Goal: Transaction & Acquisition: Purchase product/service

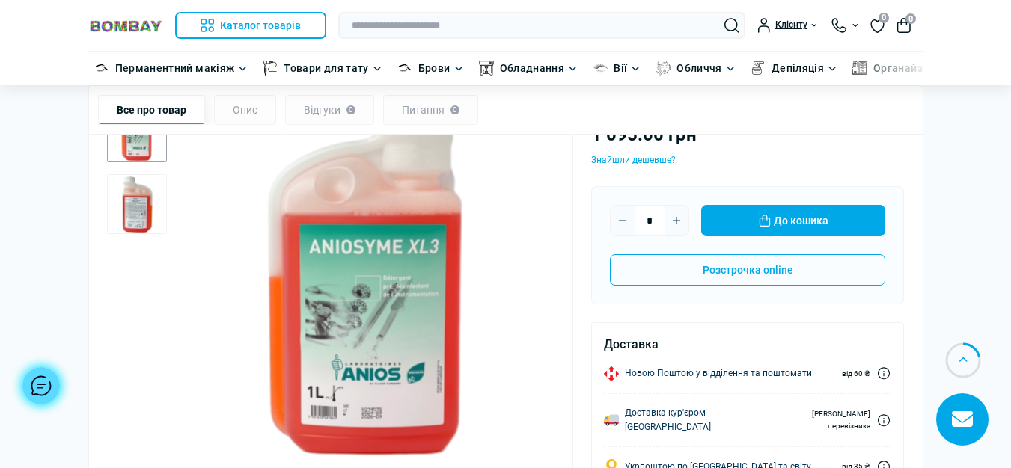
scroll to position [147, 0]
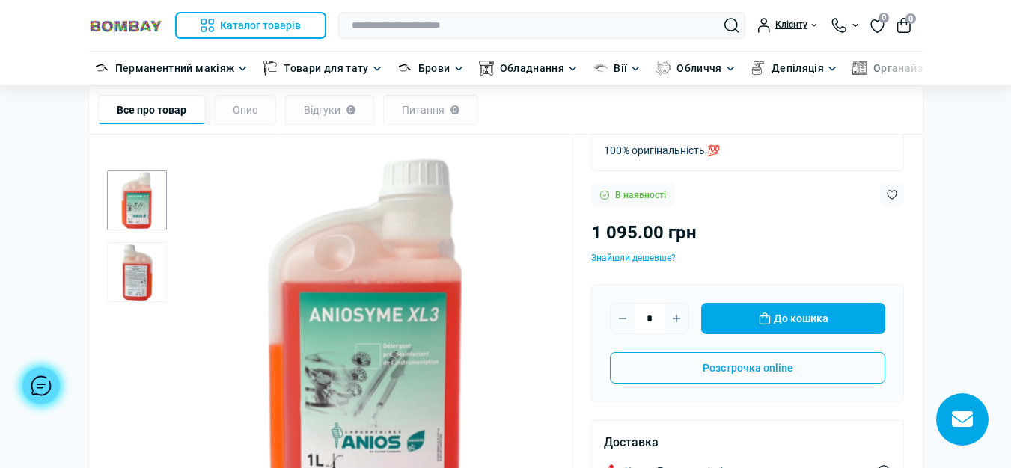
click at [167, 272] on div at bounding box center [331, 403] width 448 height 524
click at [159, 273] on img "2 / 2" at bounding box center [137, 272] width 60 height 60
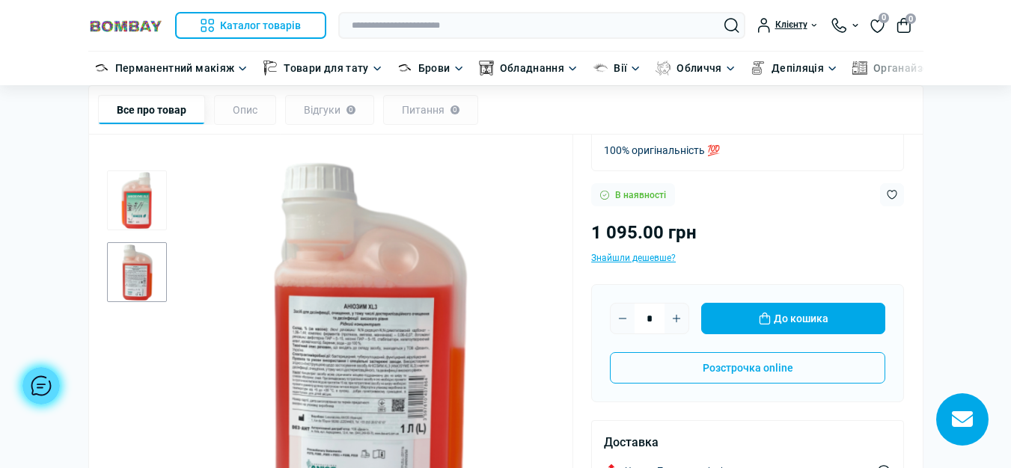
click at [157, 215] on img "1 / 2" at bounding box center [137, 201] width 60 height 60
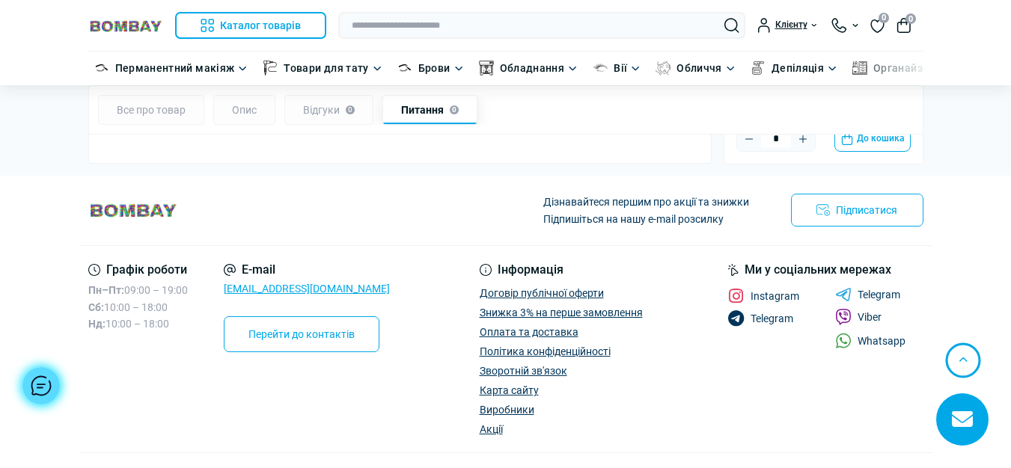
scroll to position [1718, 0]
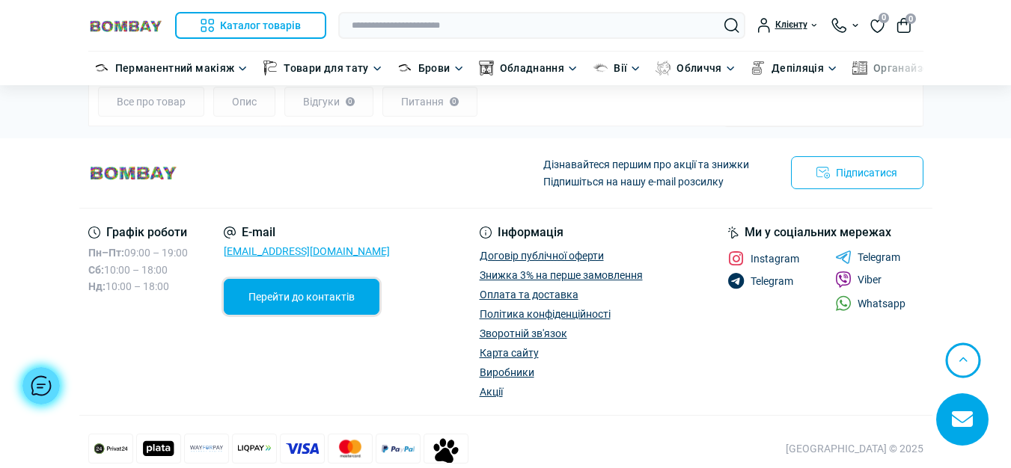
click at [257, 279] on link "Перейти до контактів" at bounding box center [302, 297] width 156 height 36
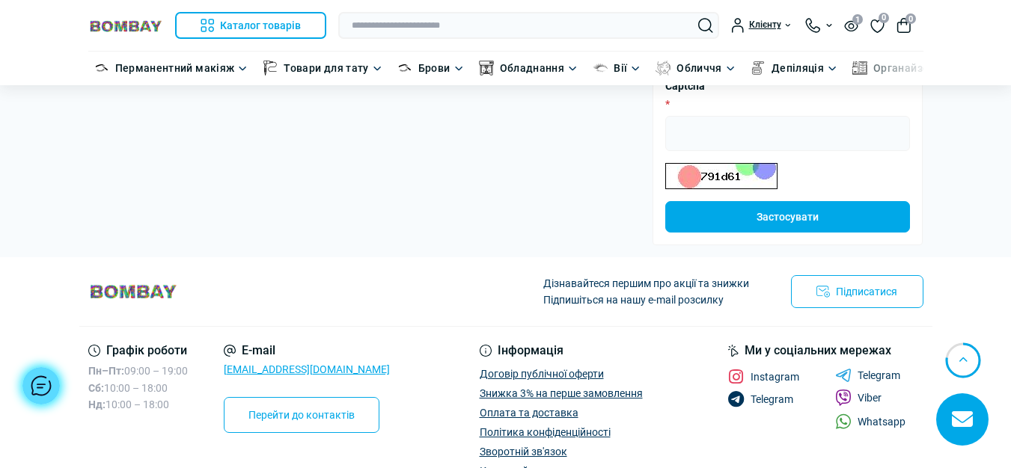
scroll to position [581, 0]
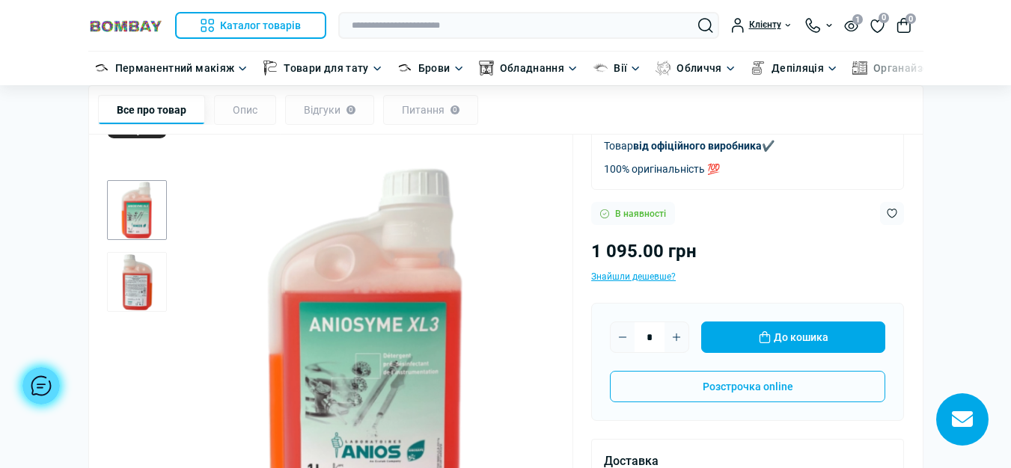
scroll to position [72, 0]
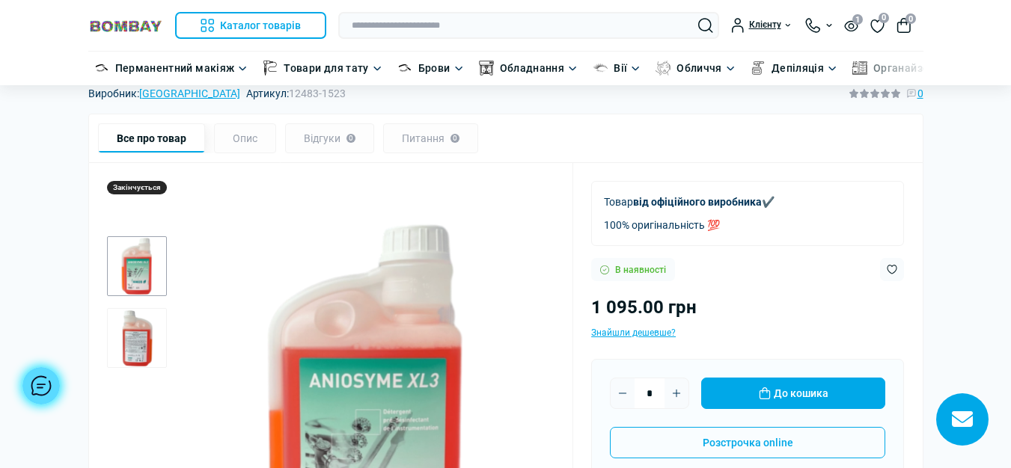
click at [686, 393] on button "Plus" at bounding box center [676, 394] width 24 height 24
click at [674, 393] on icon "Plus" at bounding box center [676, 394] width 12 height 12
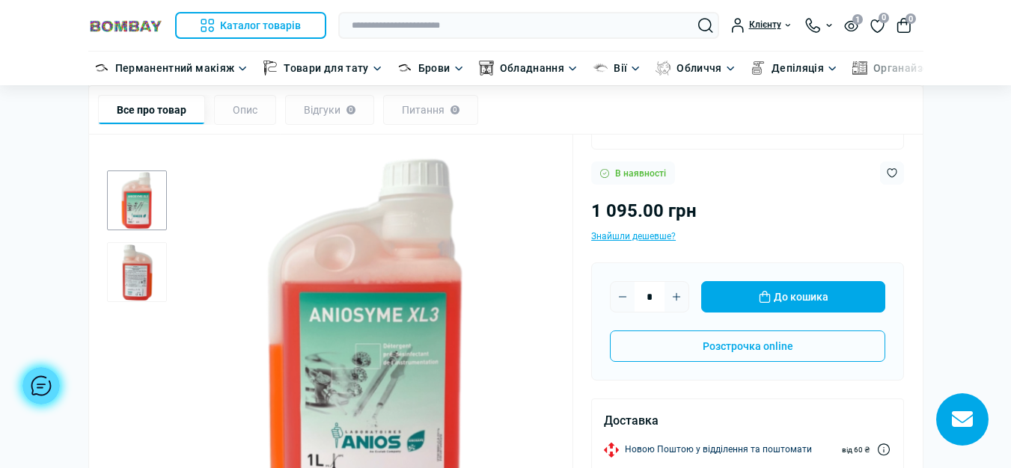
scroll to position [221, 0]
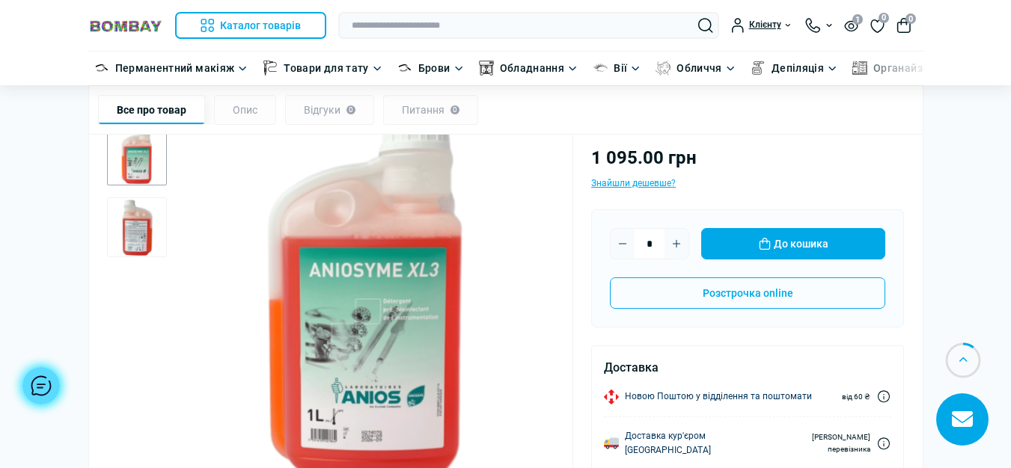
click at [655, 241] on input "*" at bounding box center [649, 244] width 30 height 30
click at [671, 241] on icon "Plus" at bounding box center [676, 244] width 12 height 12
drag, startPoint x: 657, startPoint y: 244, endPoint x: 624, endPoint y: 240, distance: 33.1
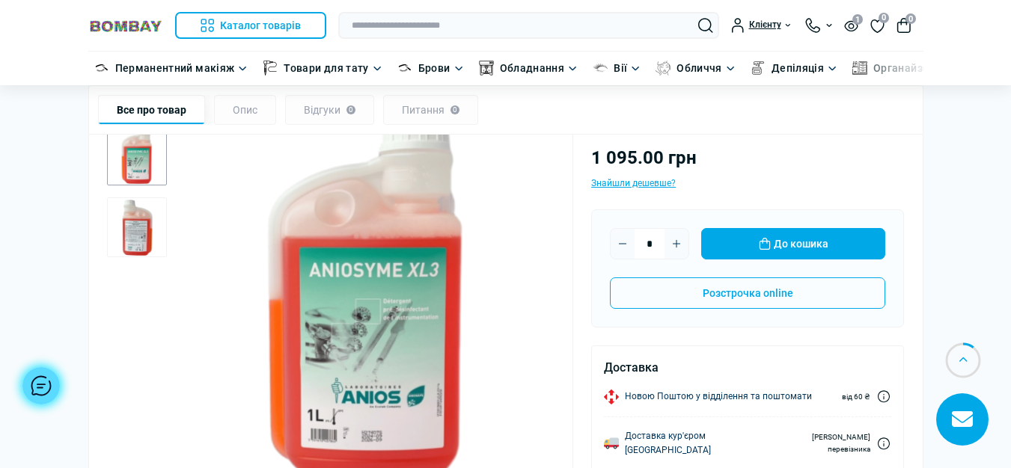
click at [624, 240] on div "*" at bounding box center [649, 243] width 79 height 31
type input "*"
click at [145, 219] on img "2 / 2" at bounding box center [137, 228] width 60 height 60
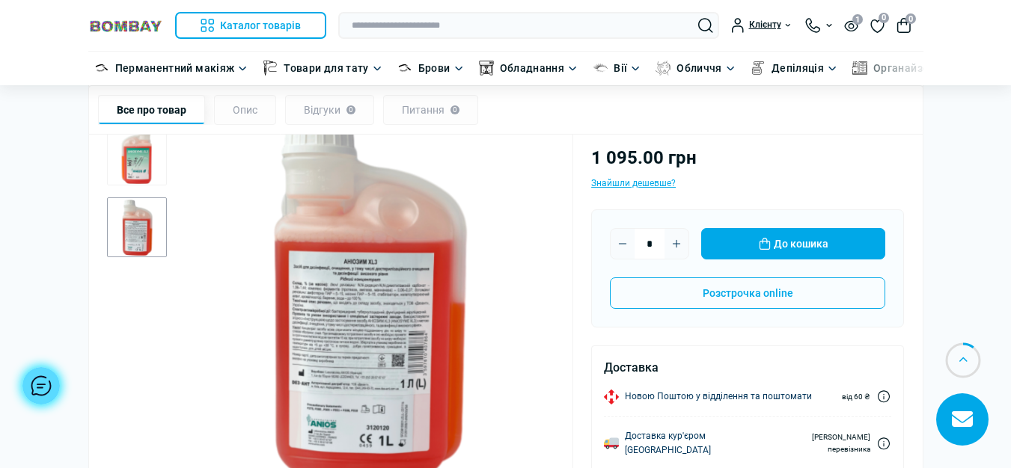
click at [131, 167] on img "1 / 2" at bounding box center [137, 156] width 60 height 60
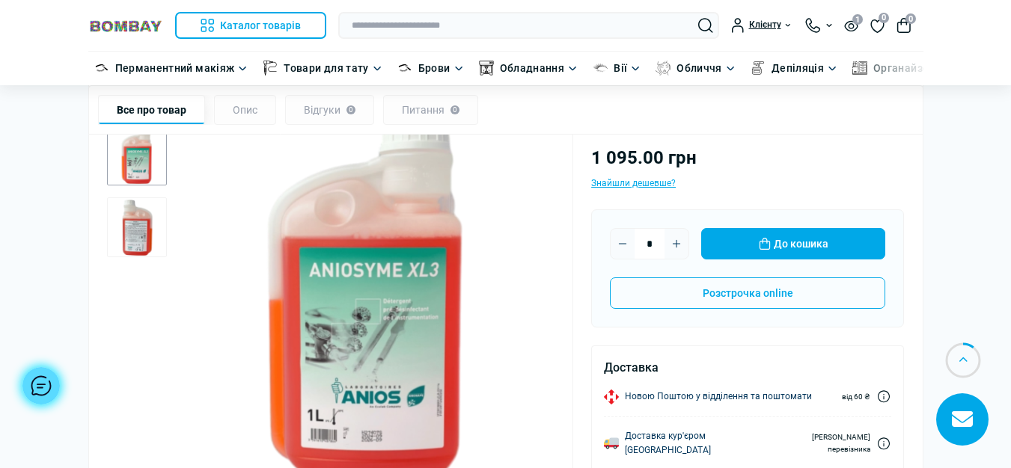
click at [651, 245] on input "*" at bounding box center [649, 244] width 30 height 30
type input "*"
click at [793, 256] on button "До кошика" at bounding box center [793, 243] width 184 height 31
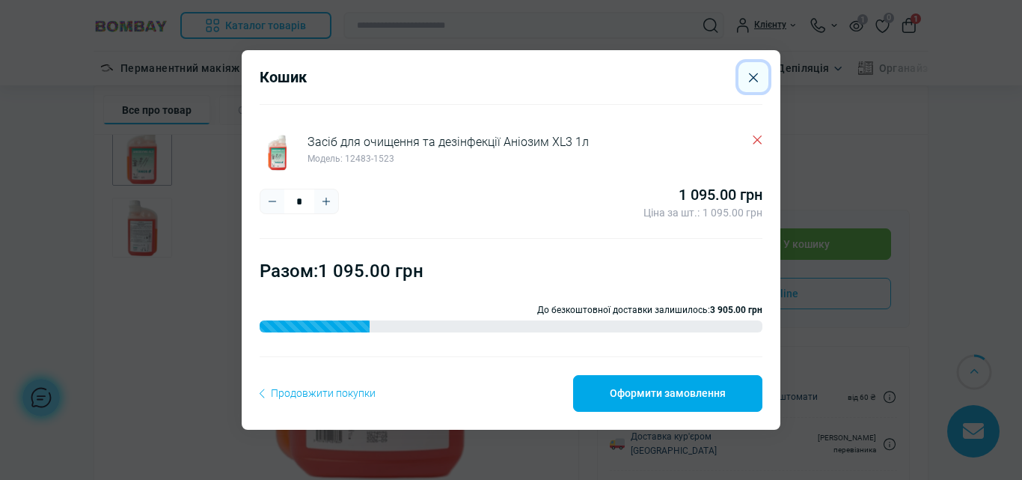
click at [749, 82] on icon "Close" at bounding box center [753, 78] width 9 height 10
